Goal: Task Accomplishment & Management: Use online tool/utility

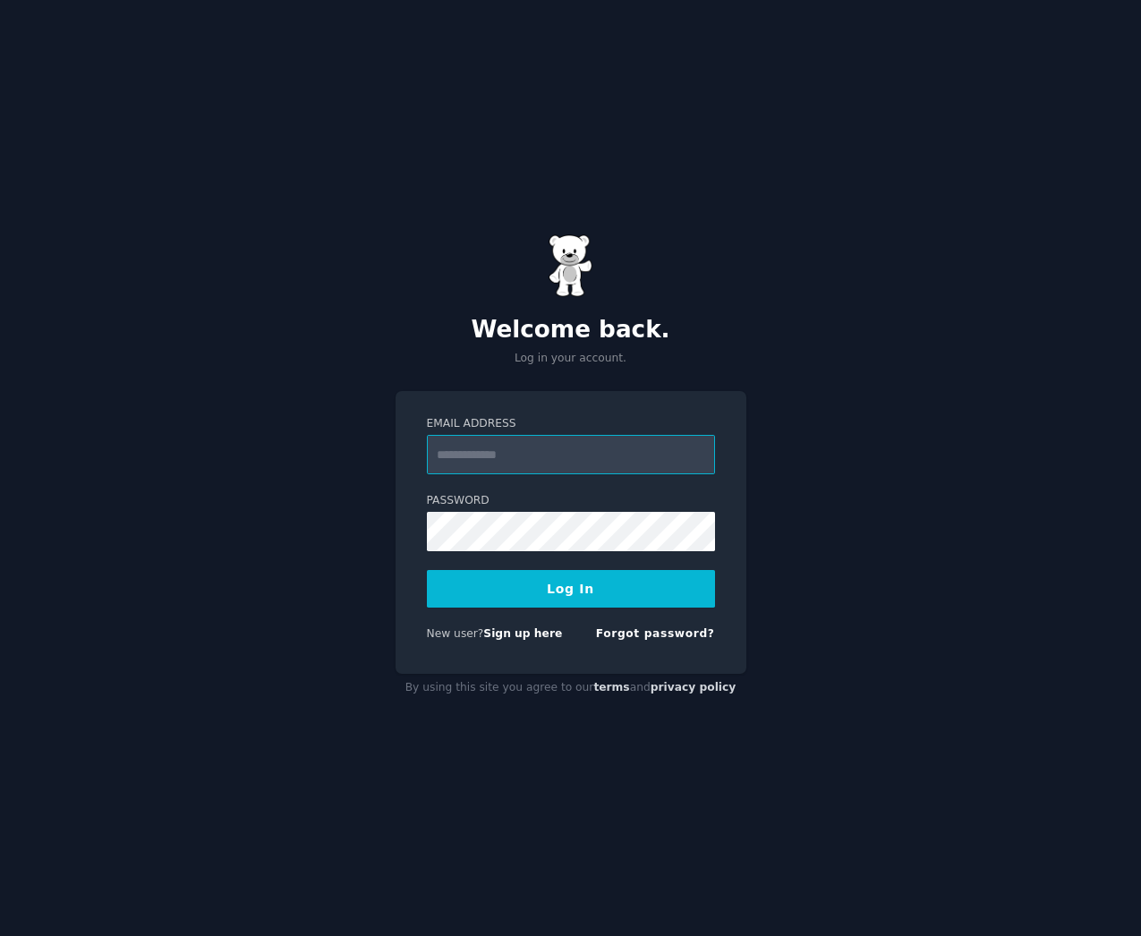
type input "**********"
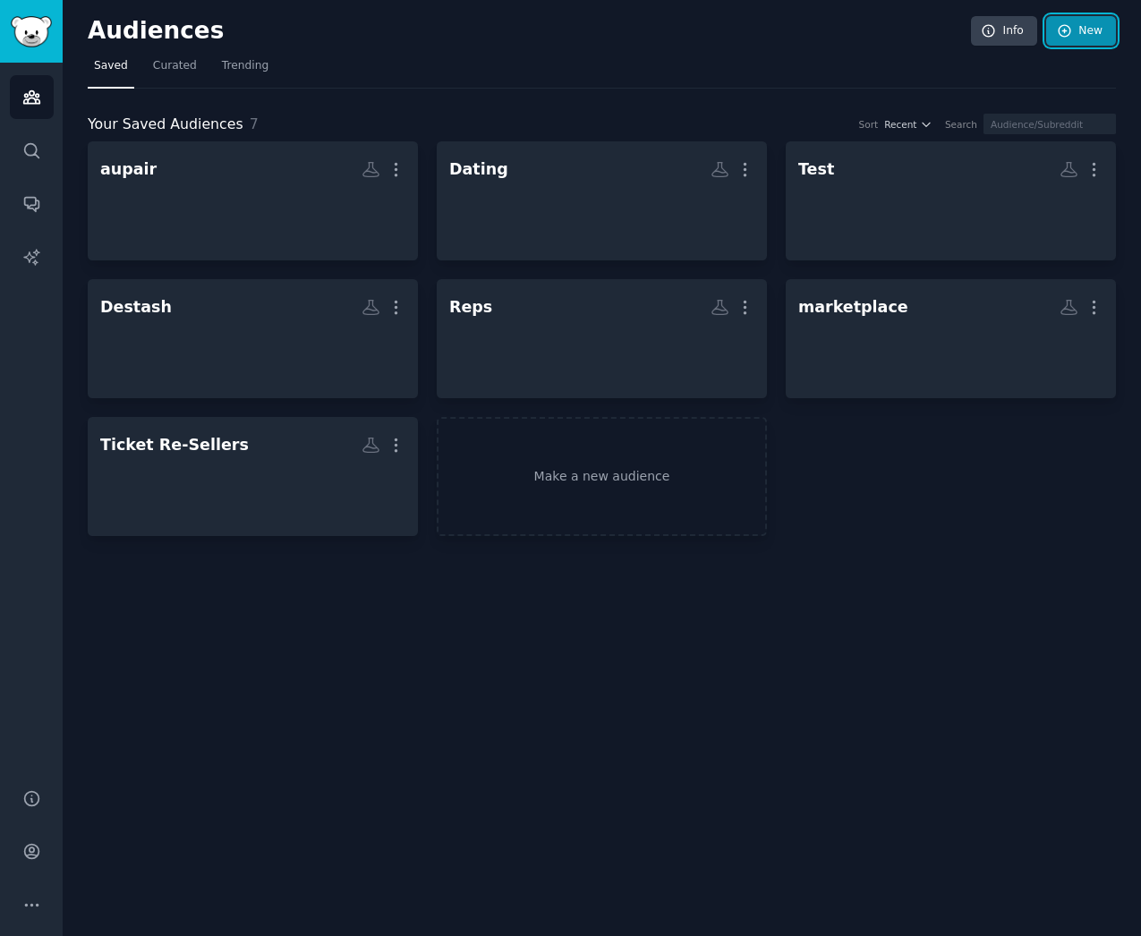
click at [1099, 24] on link "New" at bounding box center [1081, 31] width 70 height 30
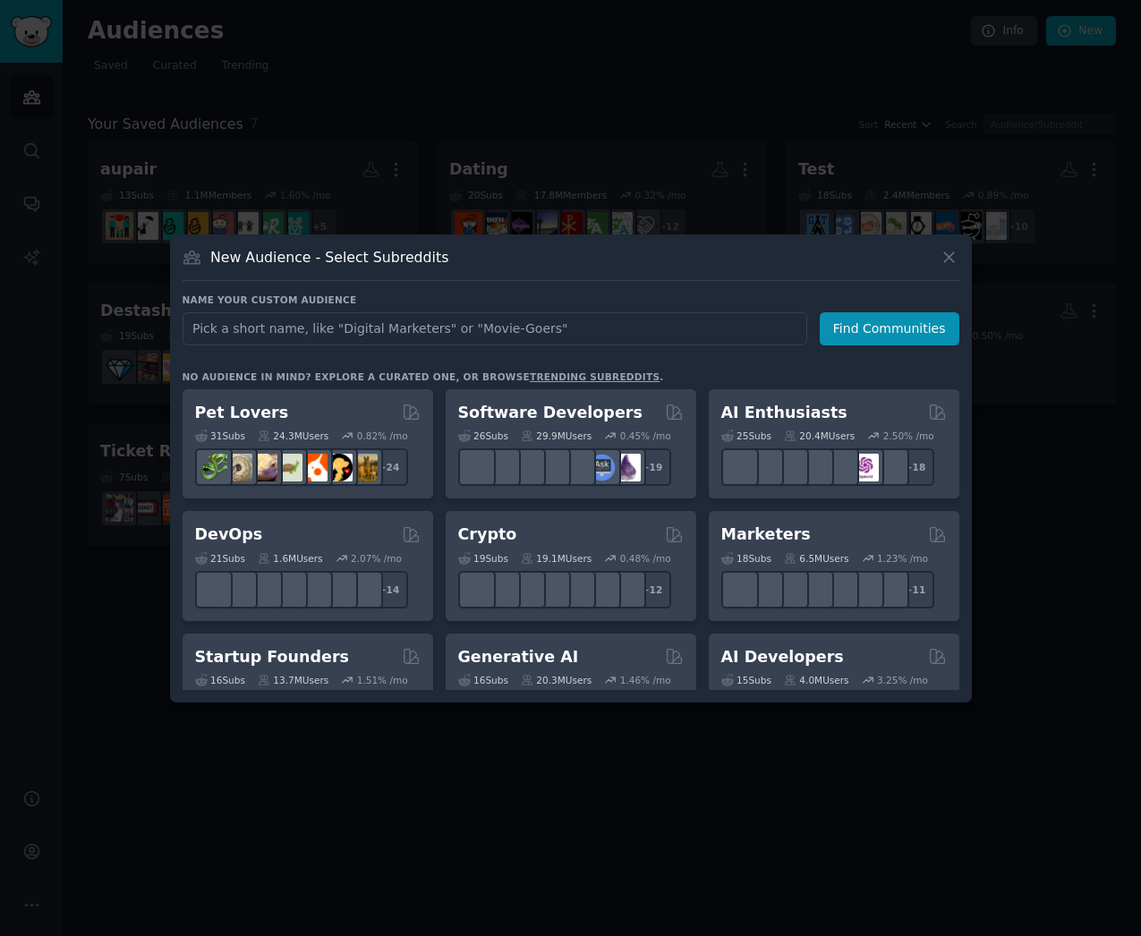
type input "S"
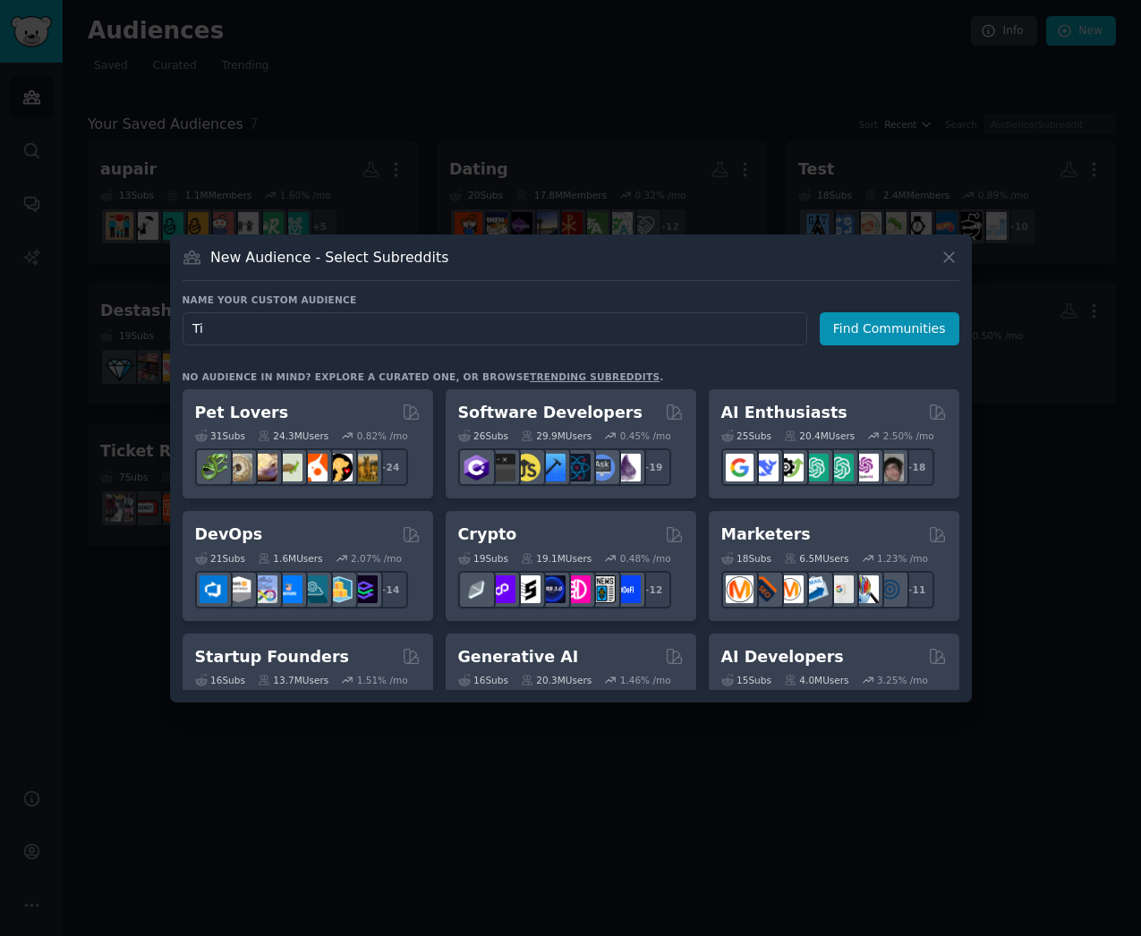
type input "T"
type input "Scalping Discussion"
click at [890, 328] on button "Find Communities" at bounding box center [890, 328] width 140 height 33
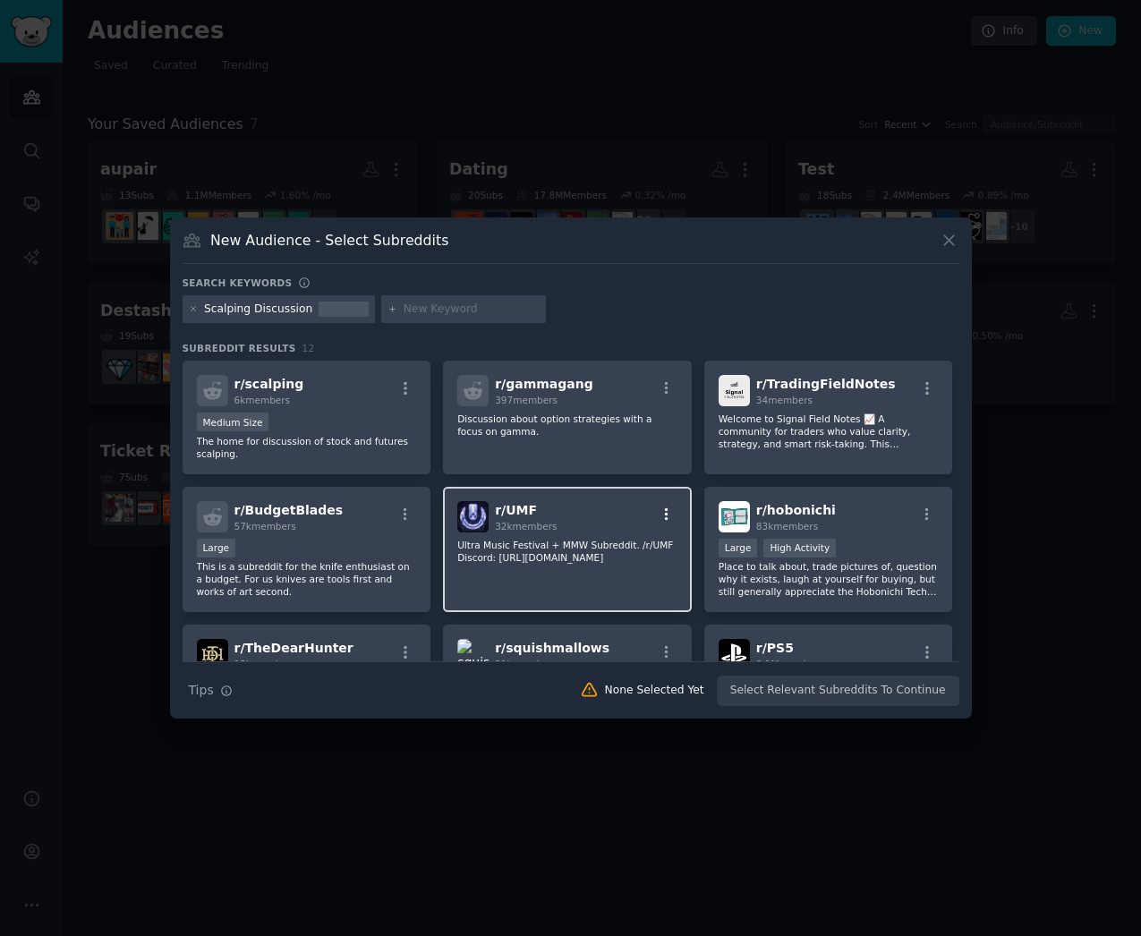
click at [665, 516] on icon "button" at bounding box center [667, 515] width 16 height 16
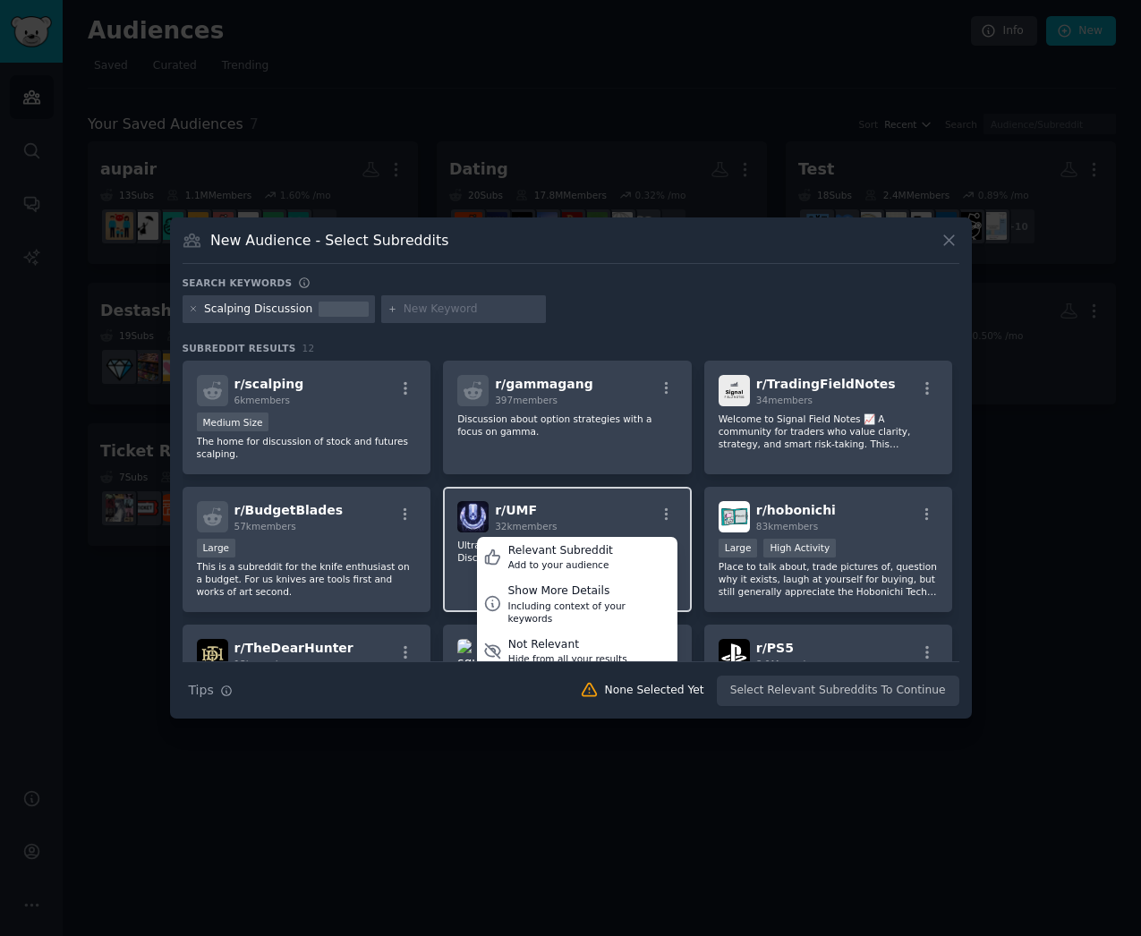
click at [593, 509] on div "r/ UMF 32k members Relevant Subreddit Add to your audience Show More Details In…" at bounding box center [567, 516] width 220 height 31
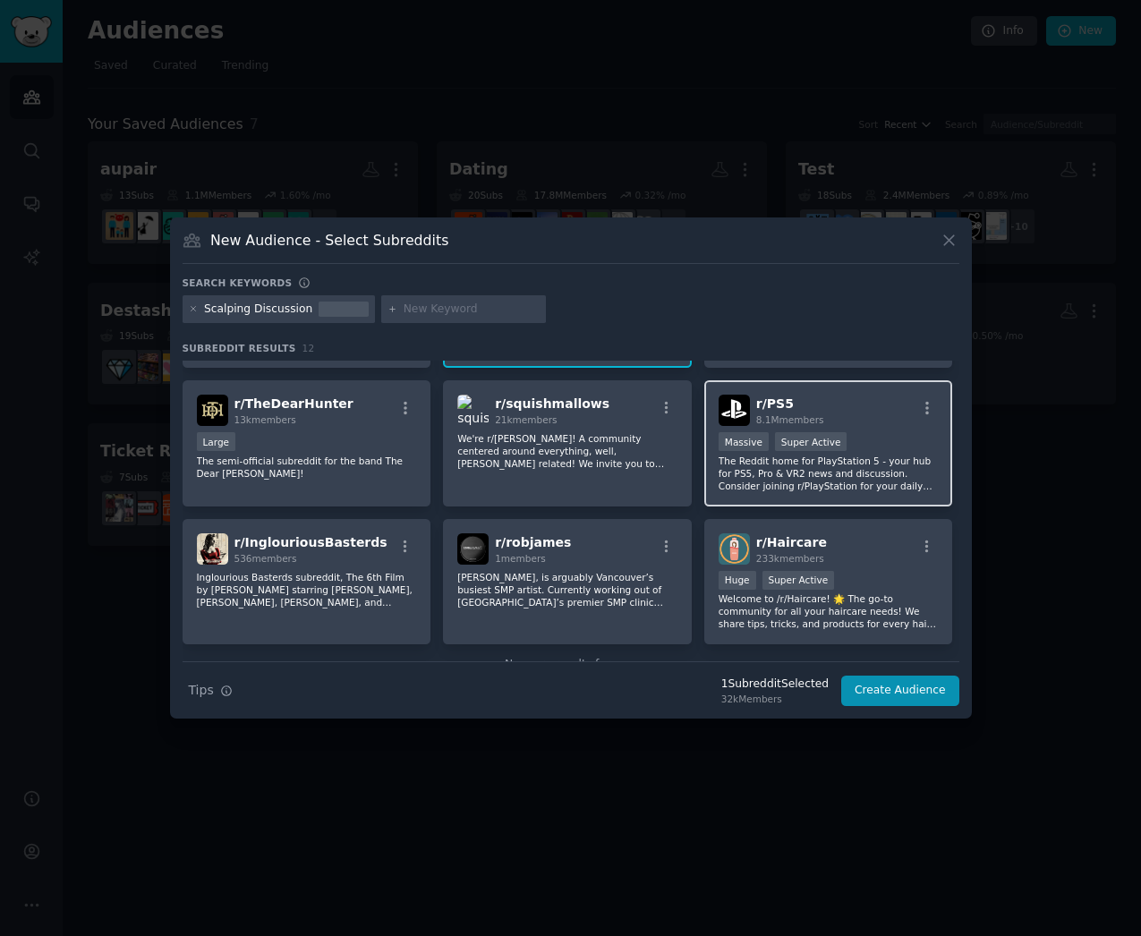
scroll to position [228, 0]
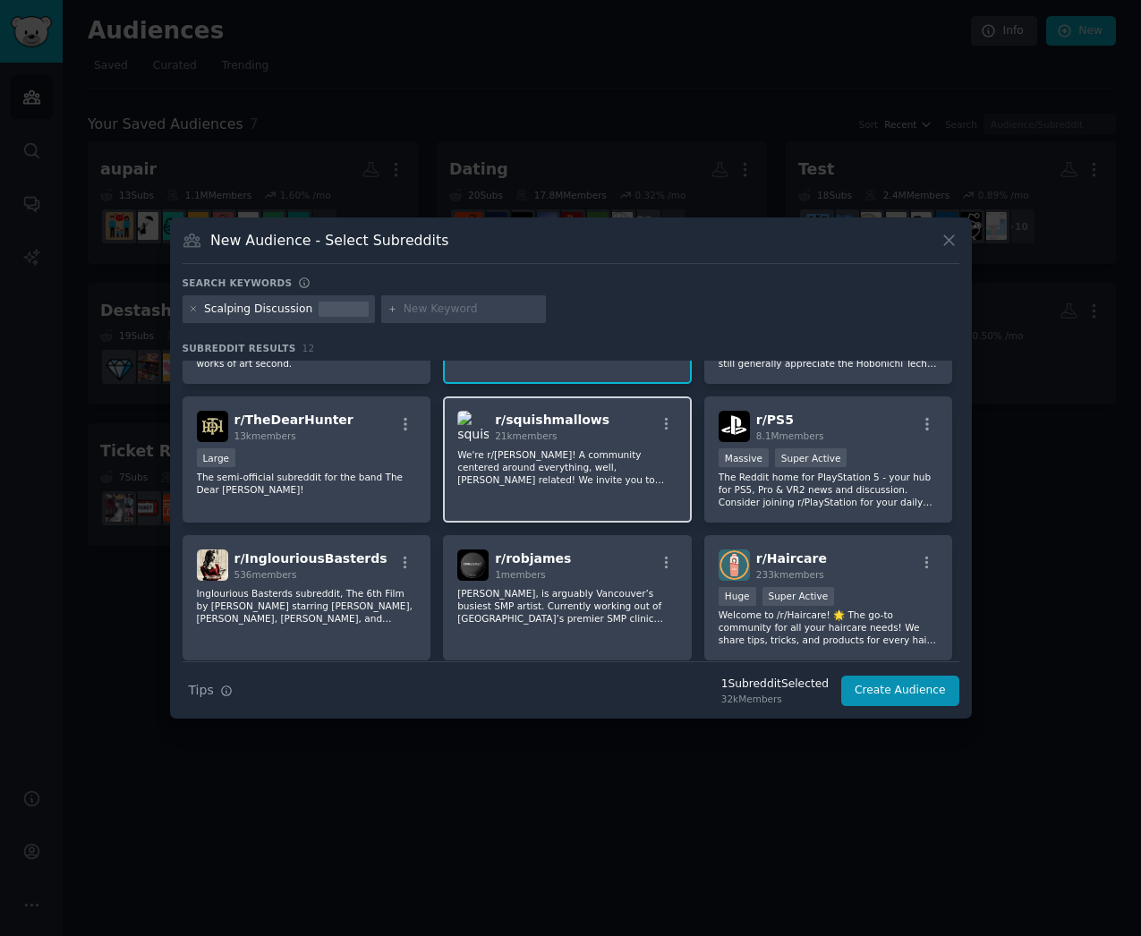
click at [646, 496] on div "r/ squishmallows 21k members We're r/[PERSON_NAME]! A community centered around…" at bounding box center [567, 459] width 249 height 126
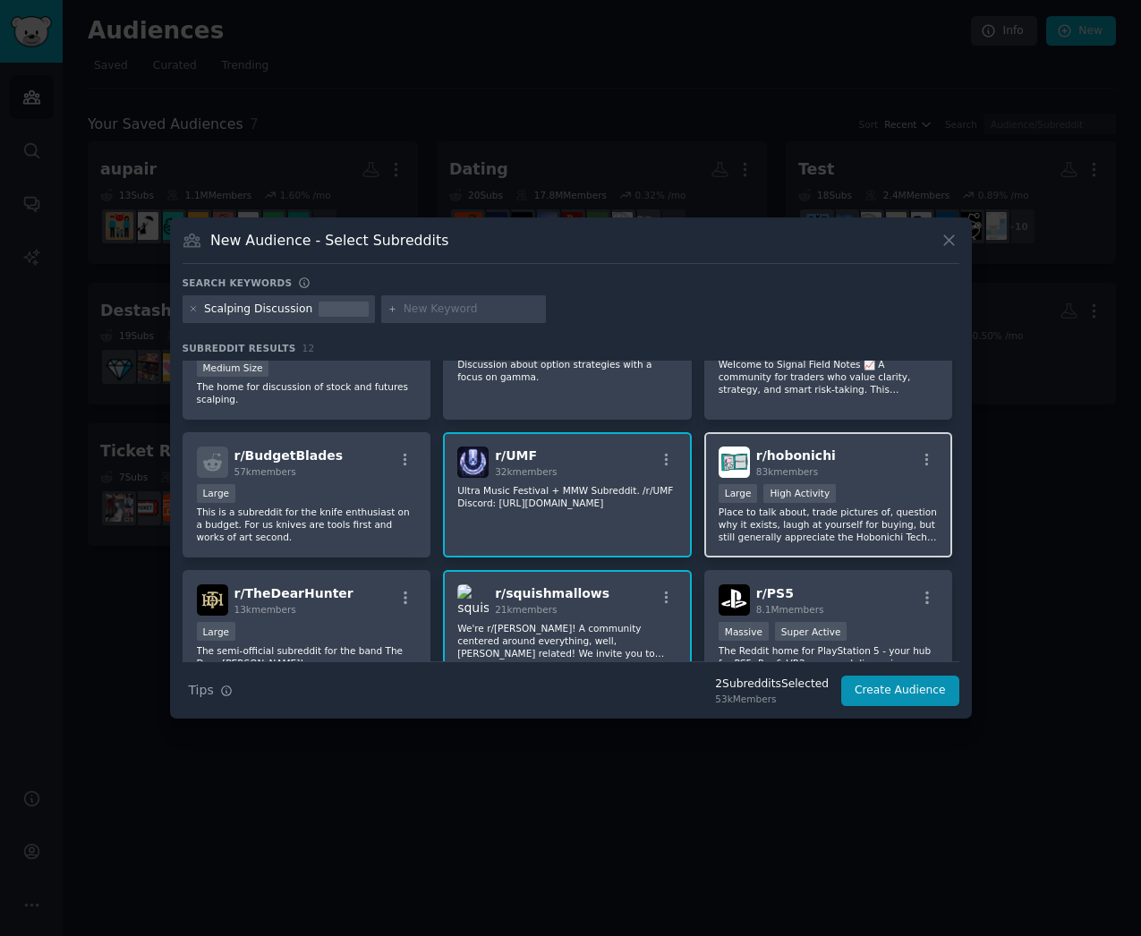
click at [848, 478] on div "r/ hobonichi 83k members >= 80th percentile for submissions / day Large High Ac…" at bounding box center [828, 495] width 249 height 126
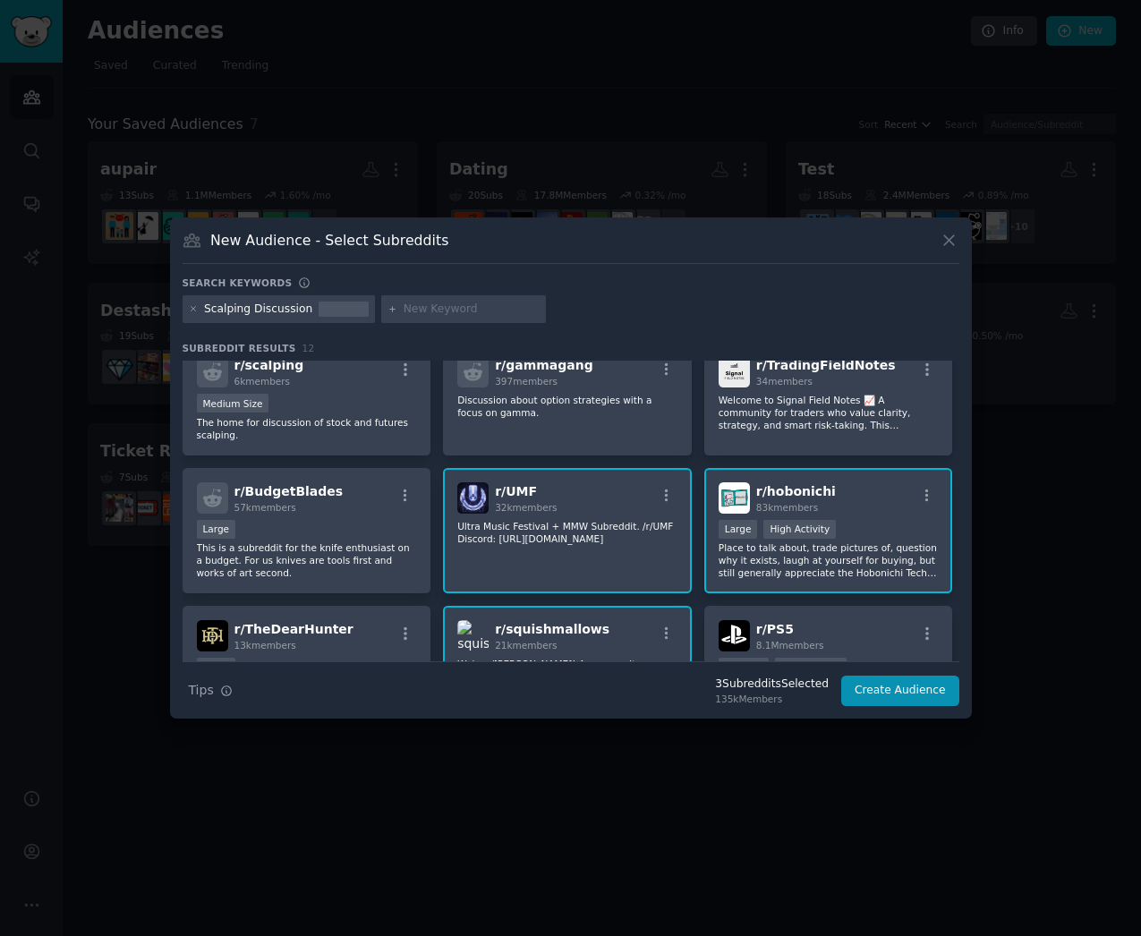
scroll to position [0, 0]
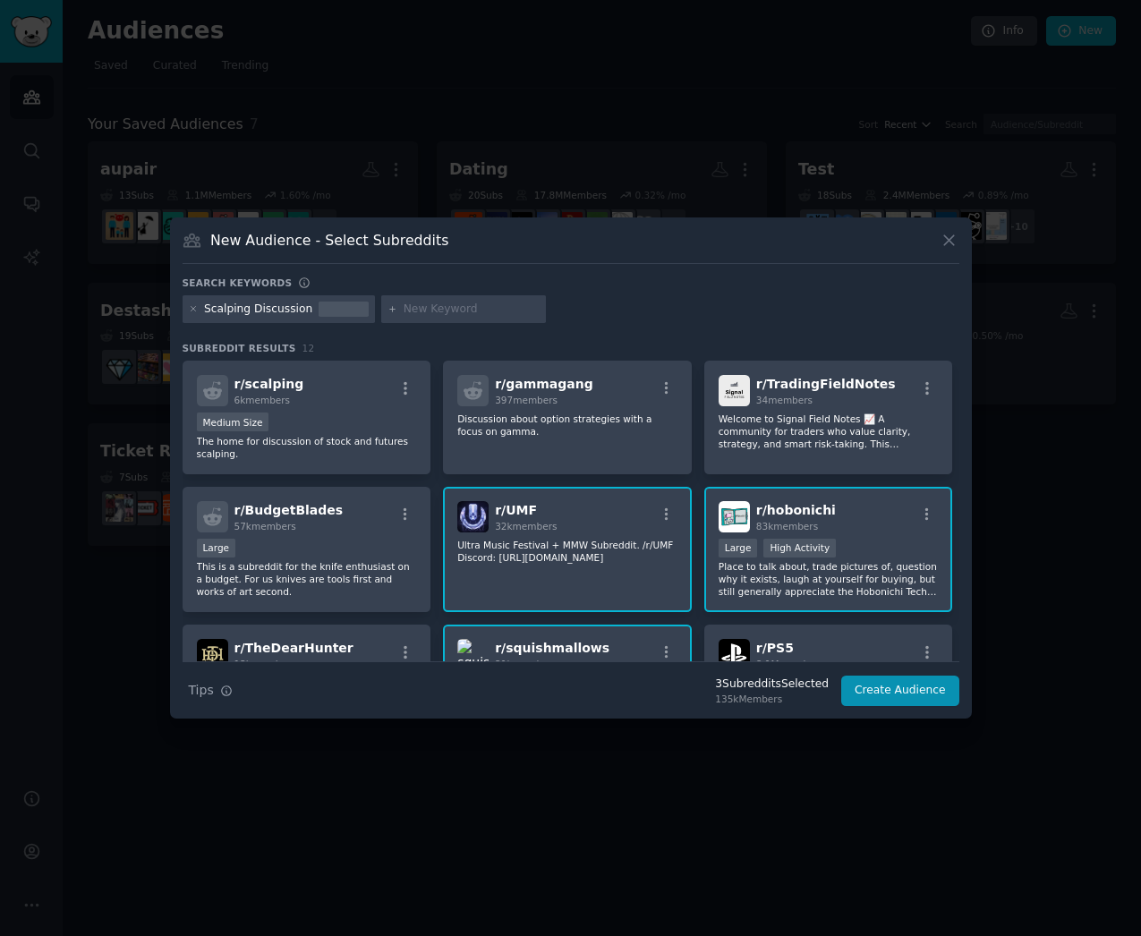
click at [477, 303] on input "text" at bounding box center [472, 310] width 136 height 16
type input "scalping"
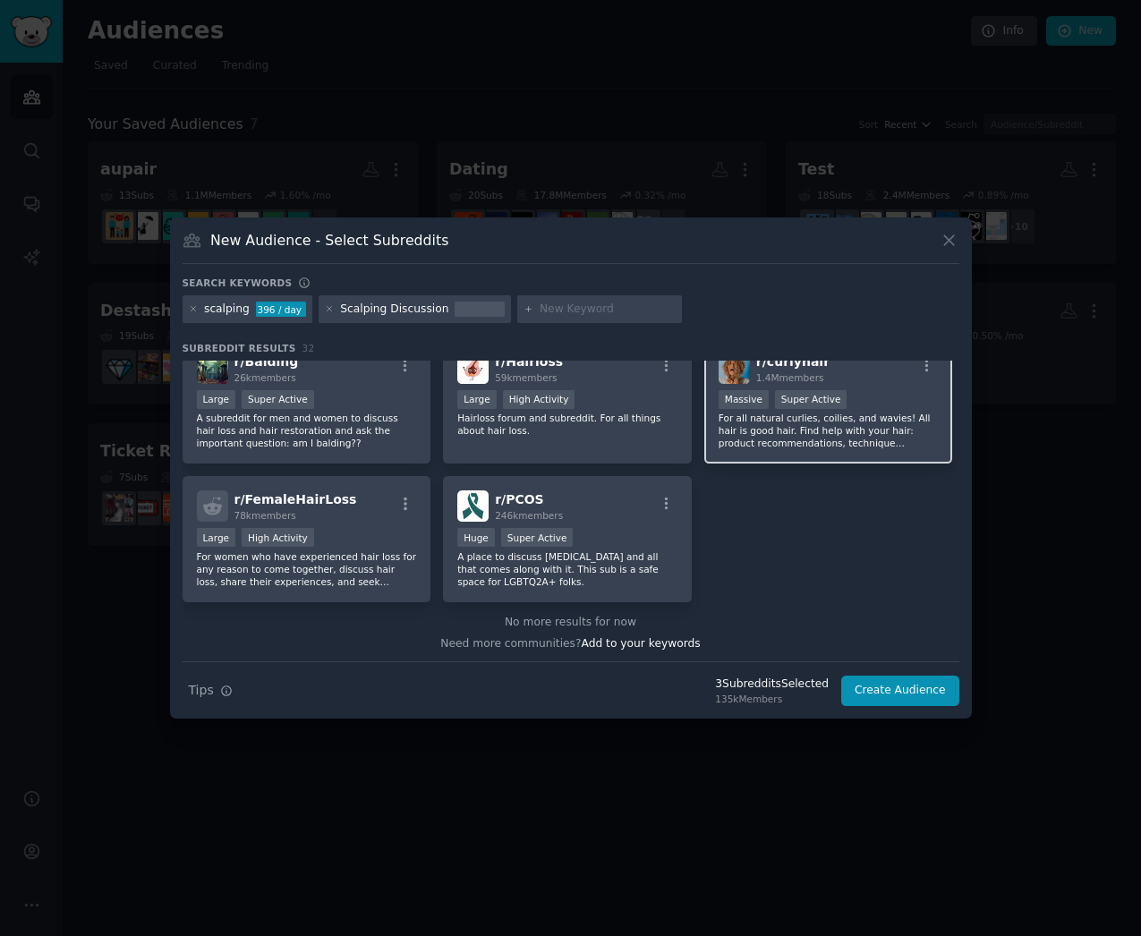
scroll to position [1257, 0]
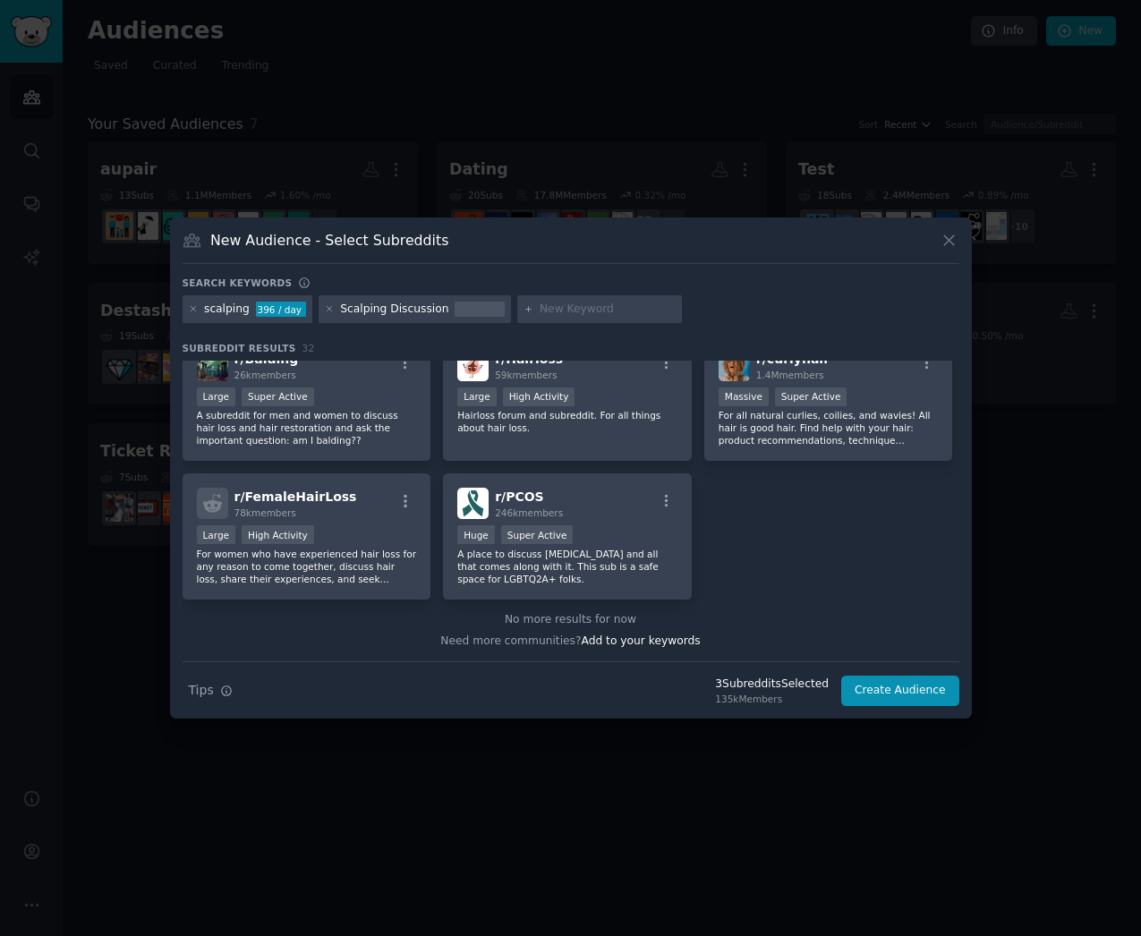
click at [590, 302] on input "text" at bounding box center [608, 310] width 136 height 16
type input "scalpers"
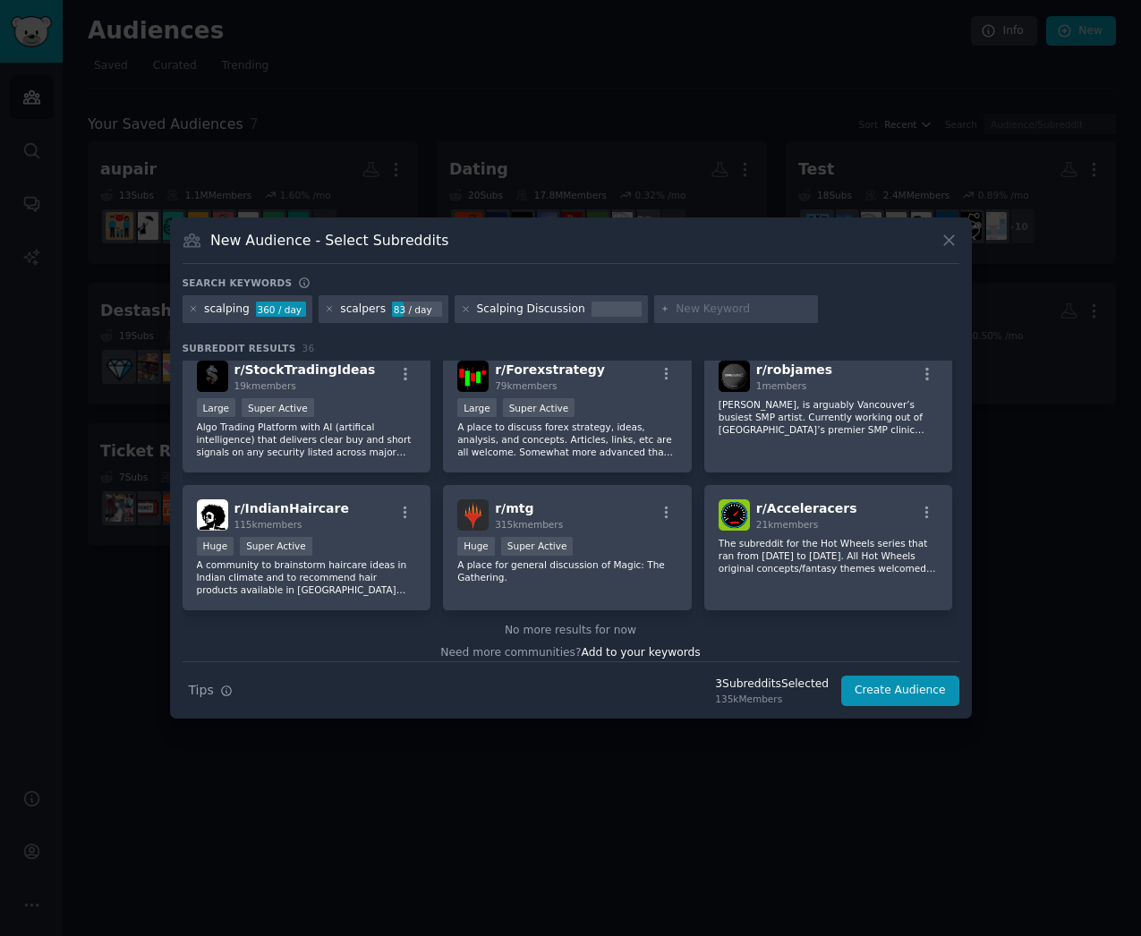
scroll to position [1374, 0]
click at [439, 33] on div at bounding box center [570, 468] width 1141 height 936
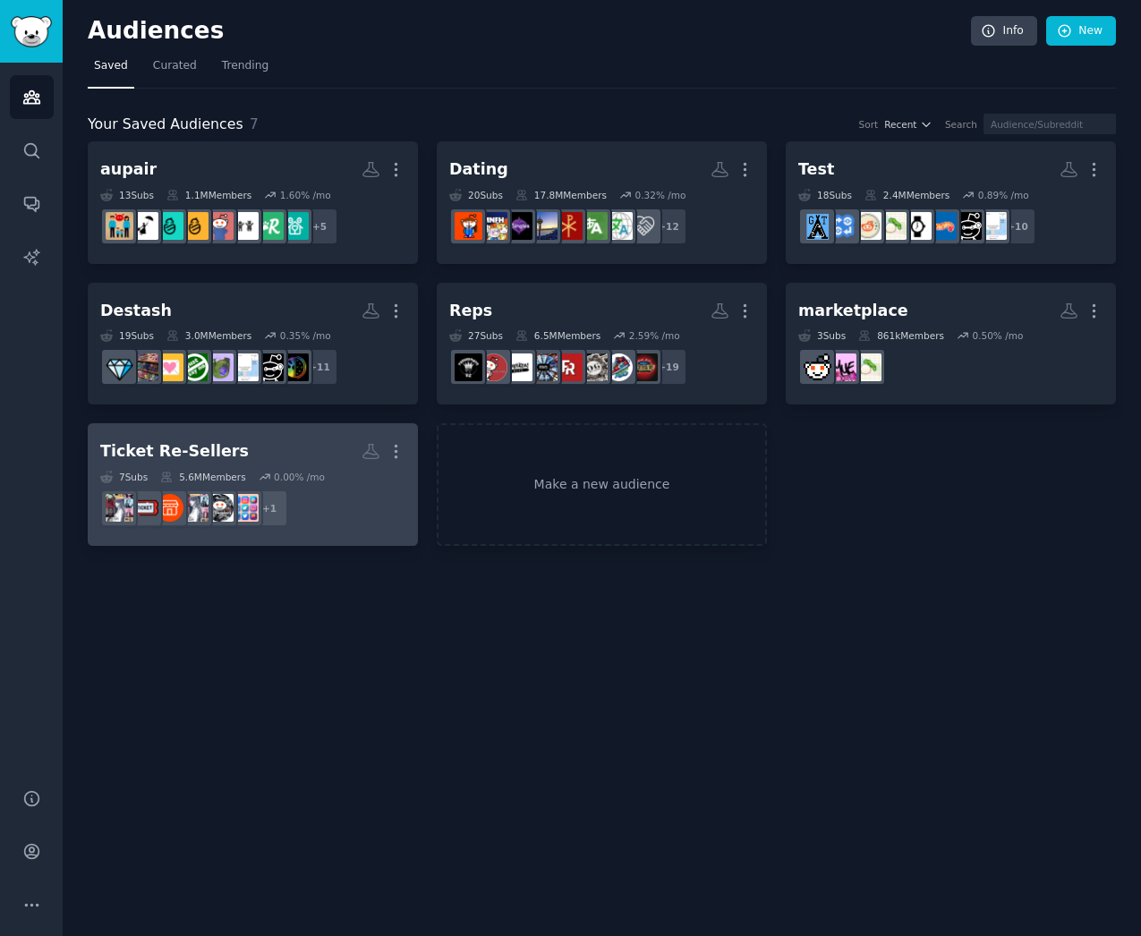
click at [257, 468] on div "Ticket Re-Sellers More 7 Sub s 5.6M Members 0.00 % /mo + 1" at bounding box center [252, 485] width 305 height 98
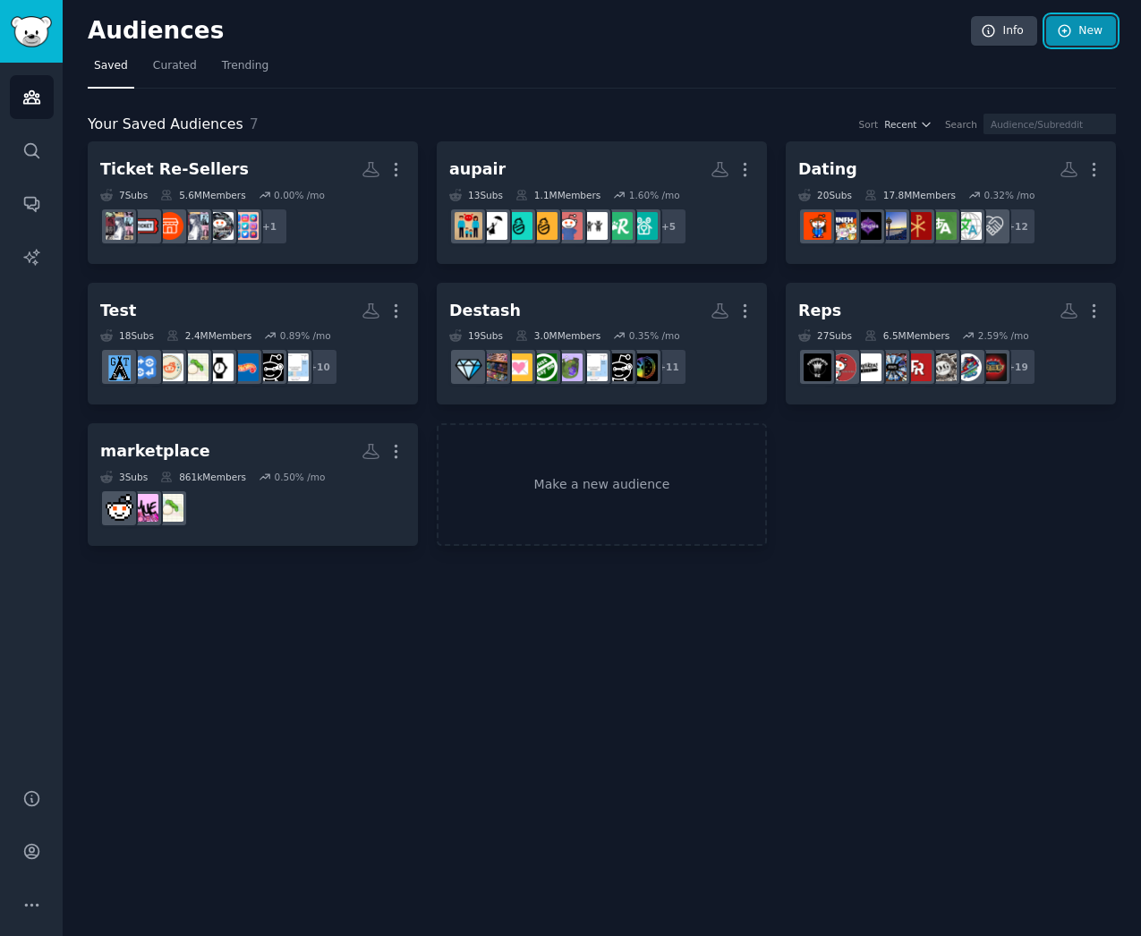
click at [1058, 41] on link "New" at bounding box center [1081, 31] width 70 height 30
